Goal: Navigation & Orientation: Find specific page/section

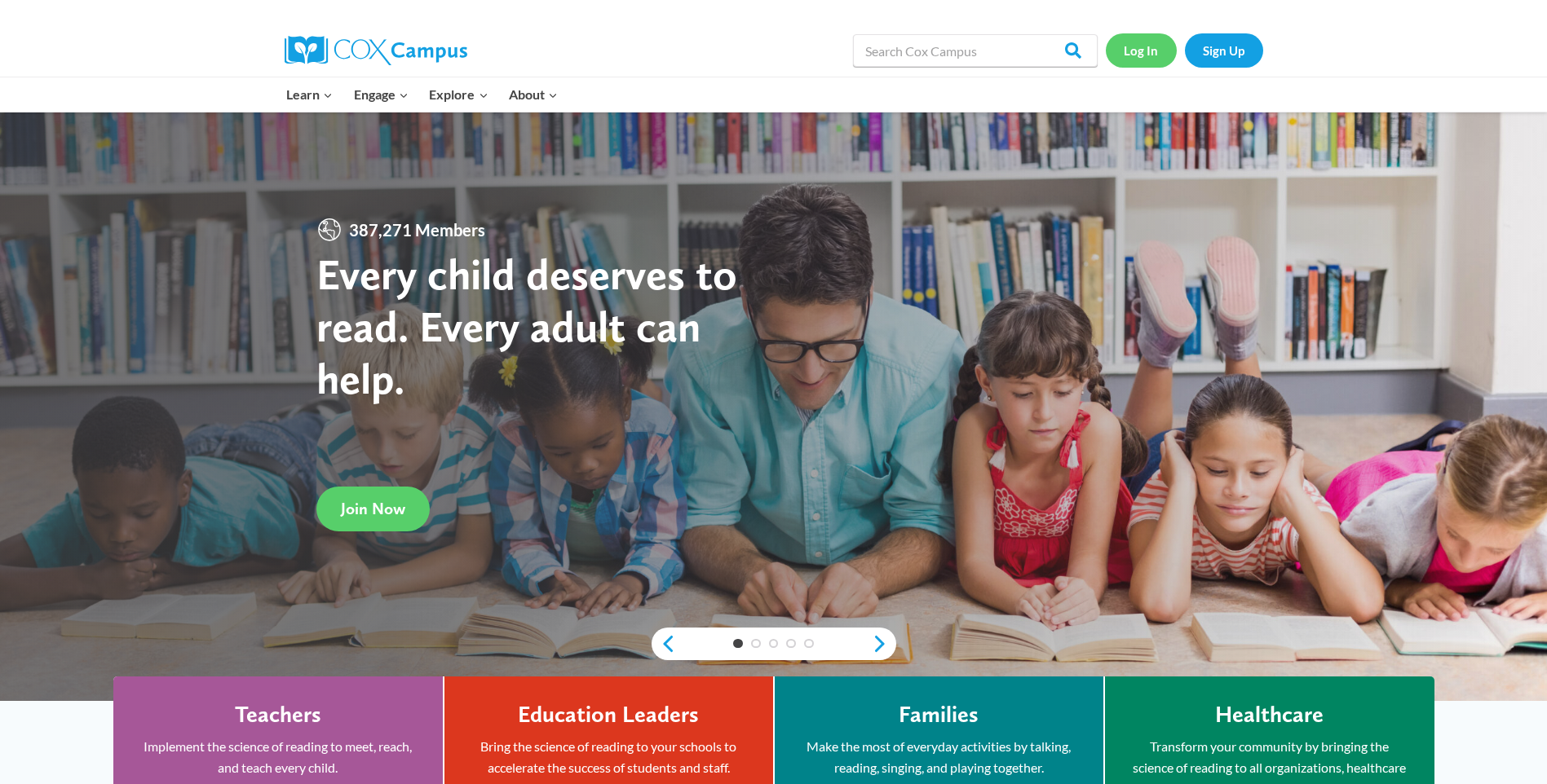
drag, startPoint x: 1147, startPoint y: 51, endPoint x: 1153, endPoint y: 58, distance: 9.2
click at [1147, 51] on link "Log In" at bounding box center [1141, 50] width 71 height 34
click at [1232, 54] on link "Sign Up" at bounding box center [1224, 50] width 78 height 34
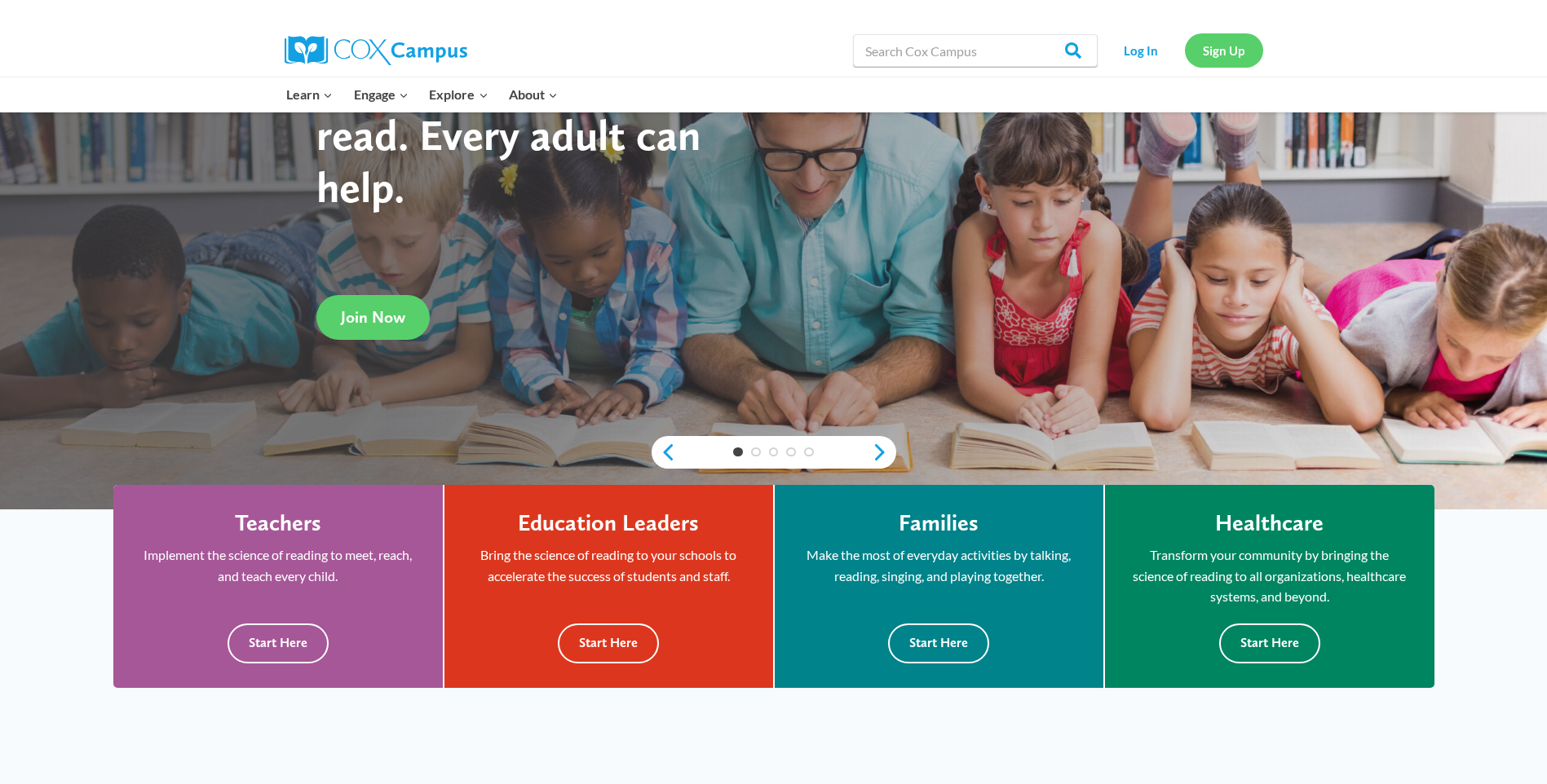
scroll to position [163, 0]
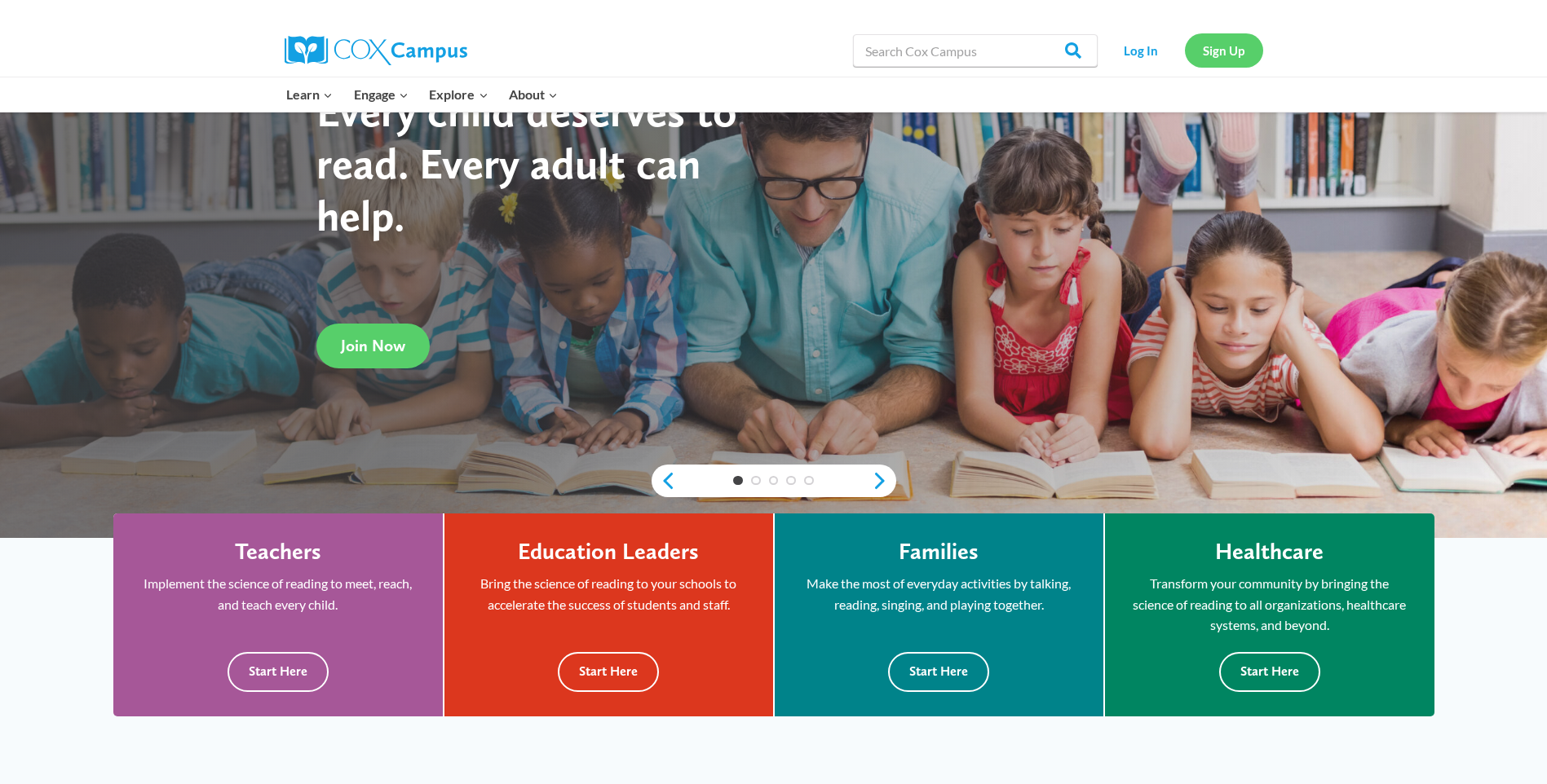
click at [1211, 44] on link "Sign Up" at bounding box center [1224, 50] width 78 height 34
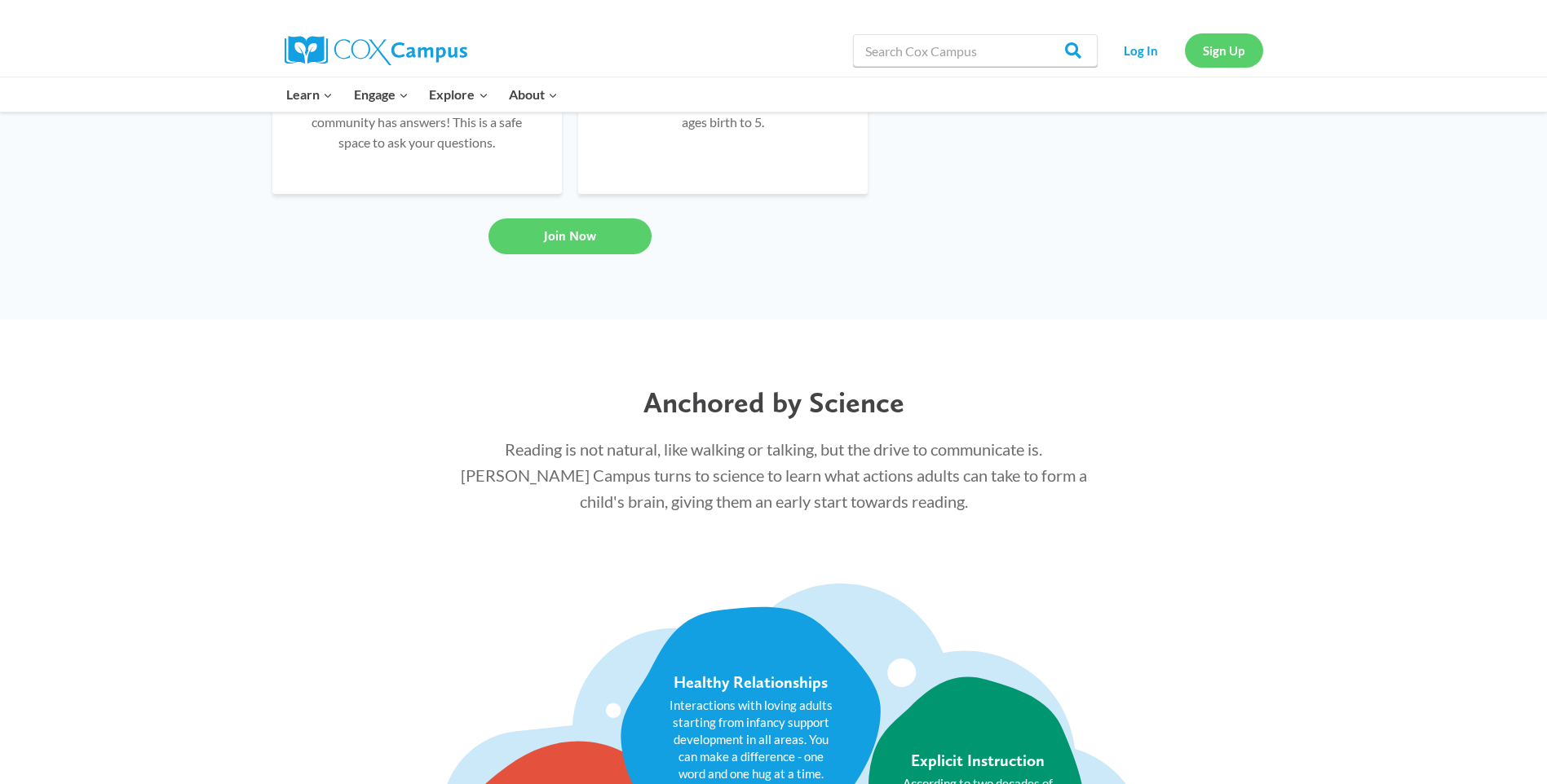
scroll to position [0, 0]
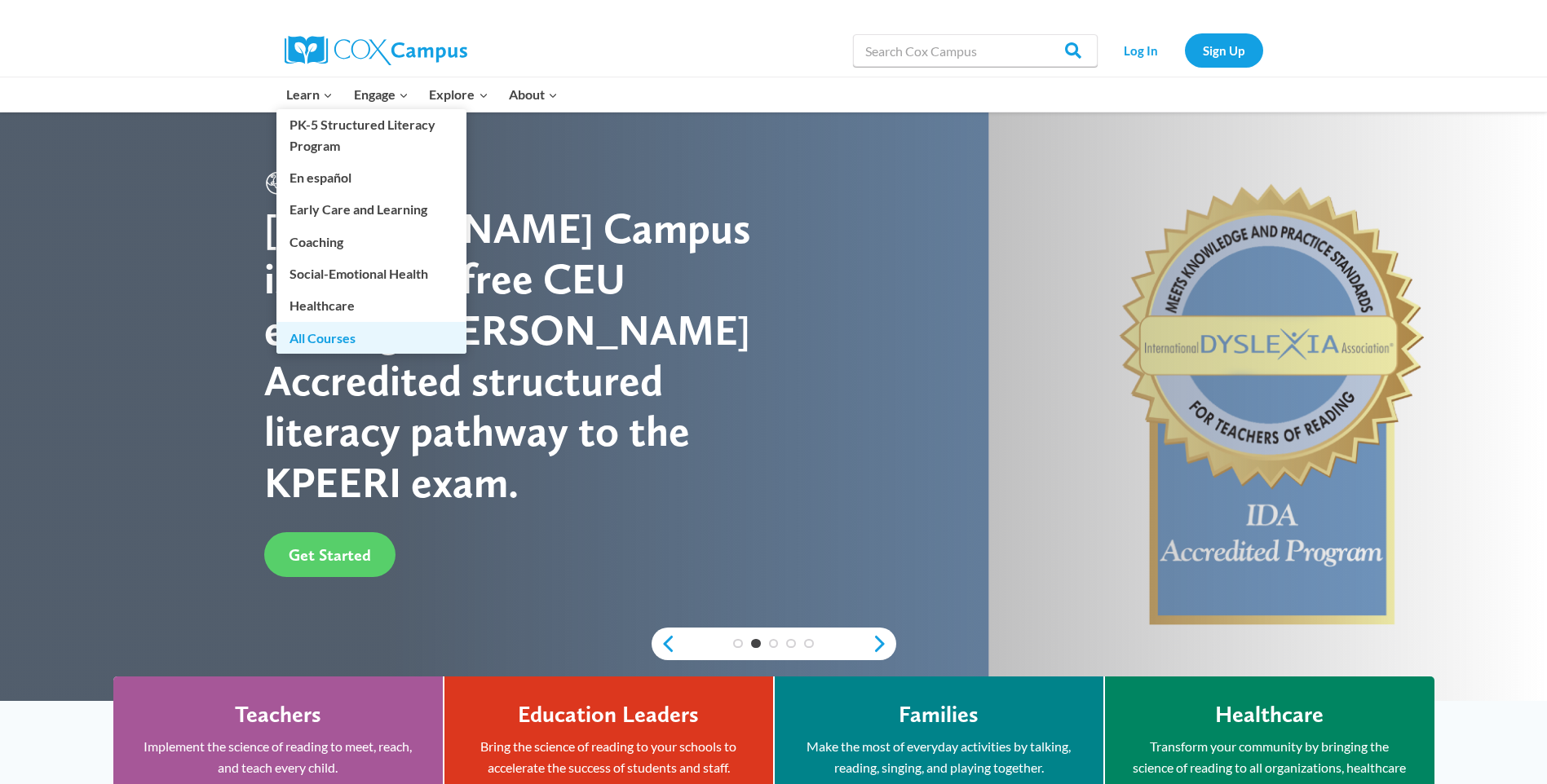
click at [333, 340] on link "All Courses" at bounding box center [371, 337] width 190 height 31
